Goal: Transaction & Acquisition: Purchase product/service

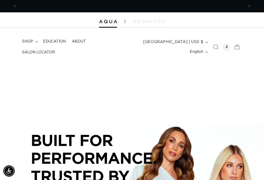
scroll to position [0, 228]
click at [29, 44] on span "shop" at bounding box center [27, 41] width 11 height 5
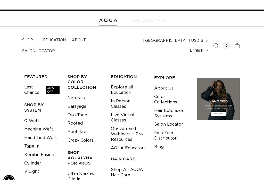
scroll to position [0, 0]
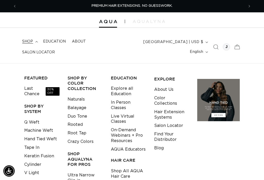
click at [239, 46] on icon at bounding box center [237, 46] width 11 height 11
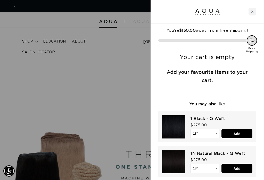
click at [255, 12] on div "Close cart" at bounding box center [253, 12] width 8 height 8
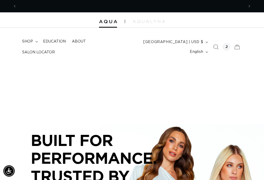
scroll to position [0, 455]
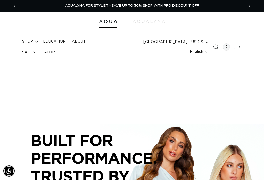
click at [25, 44] on span "shop" at bounding box center [27, 41] width 11 height 5
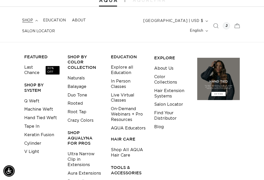
click at [52, 115] on link "Hand Tied Weft" at bounding box center [40, 118] width 33 height 9
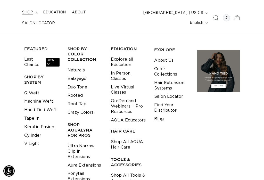
click at [27, 98] on link "Machine Weft" at bounding box center [38, 101] width 29 height 9
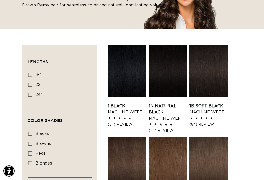
click at [29, 73] on icon at bounding box center [30, 75] width 4 height 4
click at [29, 73] on input "18" 18" (41 products)" at bounding box center [30, 75] width 4 height 4
checkbox input "true"
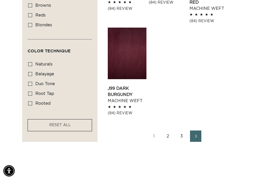
scroll to position [597, 0]
click at [165, 140] on link "2" at bounding box center [167, 136] width 11 height 11
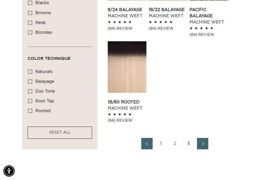
scroll to position [0, 228]
click at [189, 141] on link "3" at bounding box center [188, 143] width 11 height 11
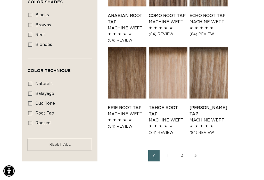
click at [194, 156] on link "3" at bounding box center [195, 155] width 11 height 11
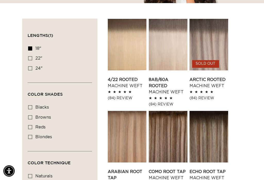
scroll to position [0, 228]
click at [170, 77] on link "8AB/60A Rooted Machine Weft" at bounding box center [168, 86] width 39 height 19
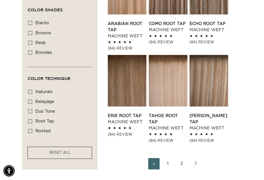
scroll to position [281, 0]
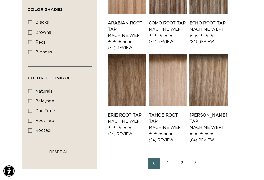
click at [181, 162] on link "2" at bounding box center [181, 163] width 11 height 11
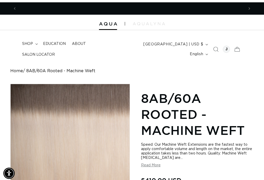
scroll to position [0, 228]
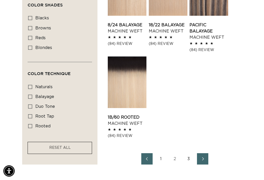
scroll to position [544, 0]
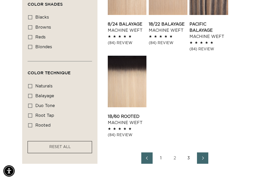
click at [163, 155] on link "1" at bounding box center [160, 158] width 11 height 11
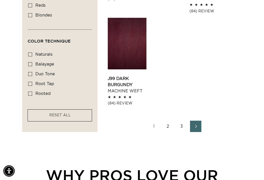
scroll to position [0, 455]
click at [181, 132] on link "3" at bounding box center [181, 126] width 11 height 11
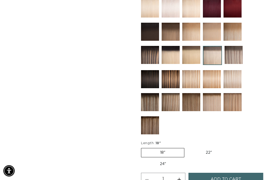
scroll to position [263, 0]
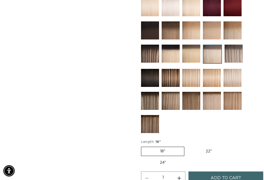
click at [231, 57] on img at bounding box center [234, 54] width 18 height 18
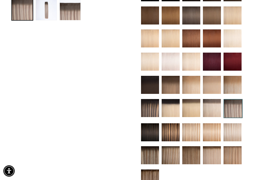
scroll to position [209, 0]
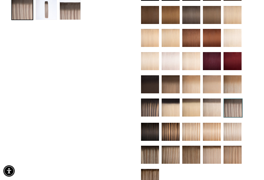
click at [213, 109] on img at bounding box center [212, 108] width 18 height 18
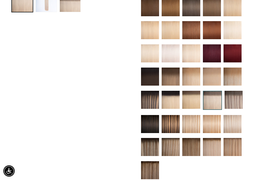
click at [236, 127] on img at bounding box center [233, 124] width 18 height 18
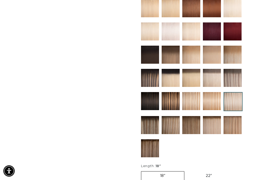
scroll to position [0, 228]
click at [215, 79] on img at bounding box center [212, 78] width 18 height 18
